Goal: Check status: Check status

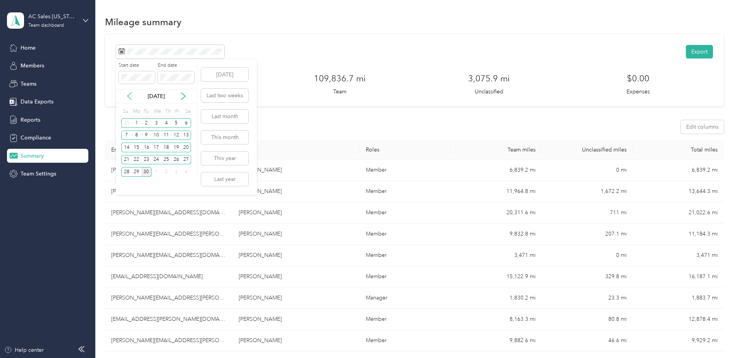
click at [129, 94] on icon at bounding box center [130, 96] width 8 height 8
click at [146, 122] on div "1" at bounding box center [146, 123] width 10 height 10
click at [185, 74] on span at bounding box center [176, 77] width 36 height 12
click at [185, 92] on div "[DATE]" at bounding box center [156, 96] width 81 height 8
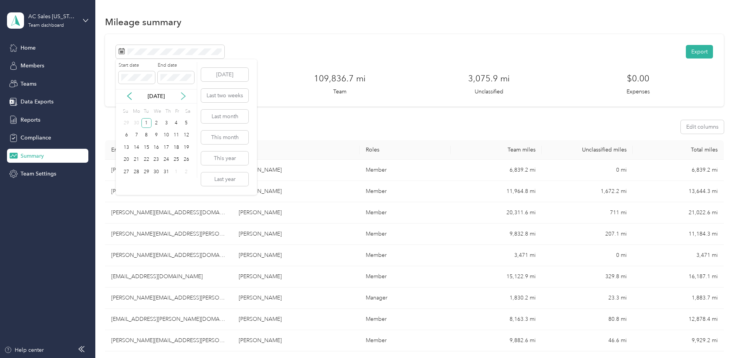
click at [185, 92] on icon at bounding box center [183, 96] width 8 height 8
click at [127, 98] on icon at bounding box center [130, 96] width 8 height 8
click at [182, 94] on icon at bounding box center [183, 96] width 8 height 8
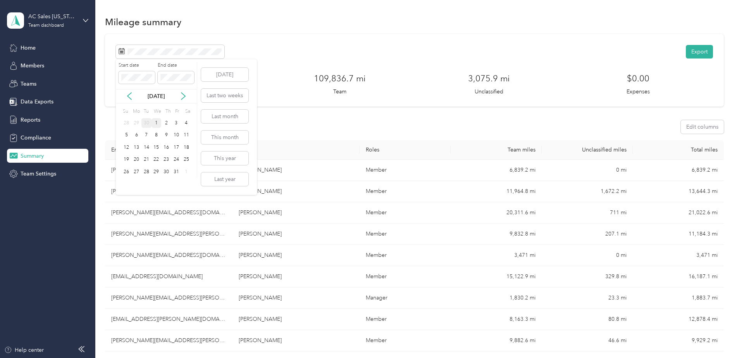
click at [156, 122] on div "1" at bounding box center [157, 123] width 10 height 10
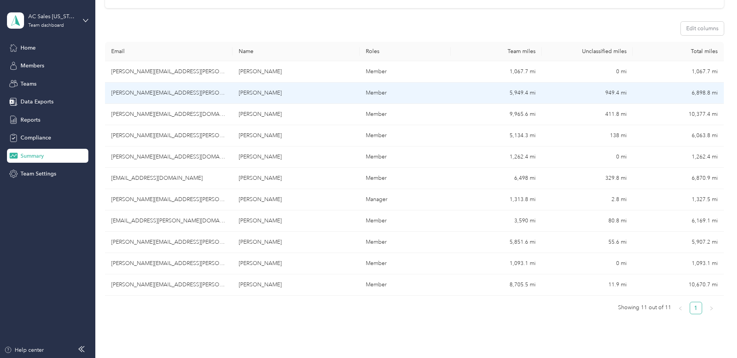
scroll to position [100, 0]
